Goal: Transaction & Acquisition: Purchase product/service

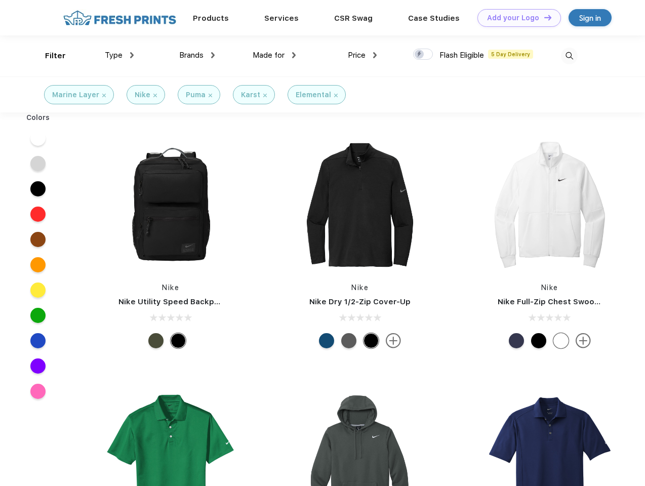
scroll to position [1, 0]
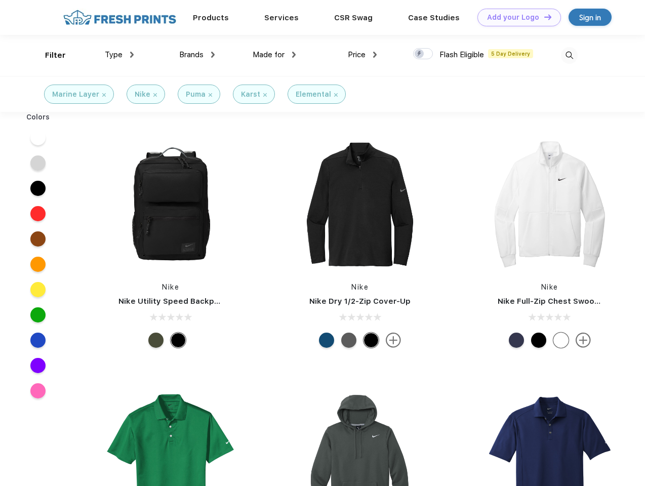
click at [515, 17] on link "Add your Logo Design Tool" at bounding box center [519, 18] width 84 height 18
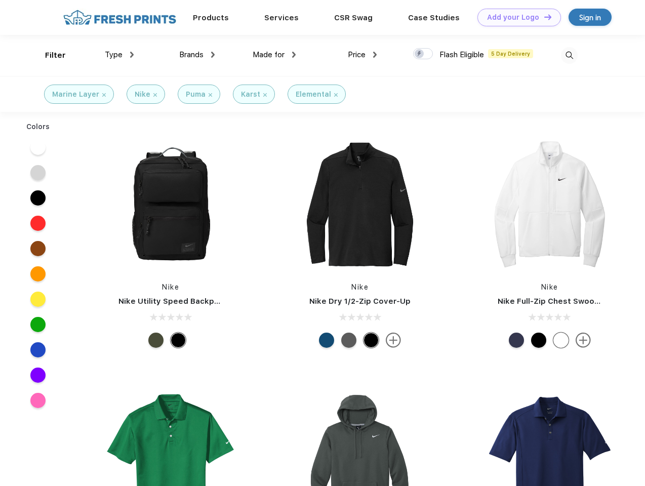
click at [0, 0] on div "Design Tool" at bounding box center [0, 0] width 0 height 0
click at [543, 17] on link "Add your Logo Design Tool" at bounding box center [519, 18] width 84 height 18
click at [49, 55] on div "Filter" at bounding box center [55, 56] width 21 height 12
click at [119, 55] on span "Type" at bounding box center [114, 54] width 18 height 9
click at [197, 55] on span "Brands" at bounding box center [191, 54] width 24 height 9
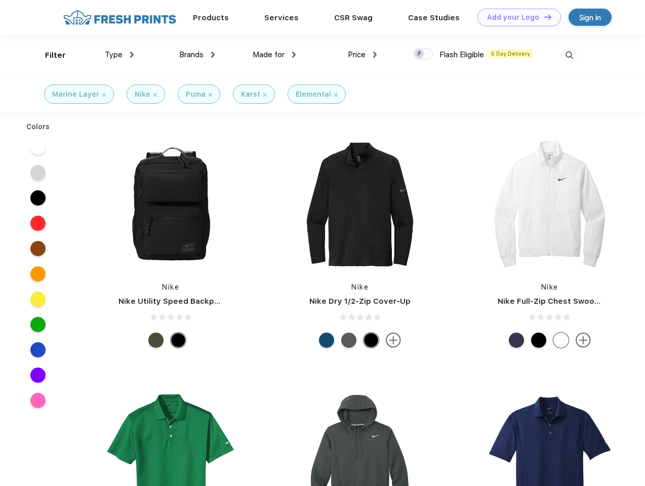
click at [274, 55] on span "Made for" at bounding box center [269, 54] width 32 height 9
click at [362, 55] on span "Price" at bounding box center [357, 54] width 18 height 9
click at [423, 54] on div at bounding box center [423, 53] width 20 height 11
click at [420, 54] on input "checkbox" at bounding box center [416, 51] width 7 height 7
click at [569, 55] on img at bounding box center [569, 55] width 17 height 17
